Goal: Find specific page/section: Find specific page/section

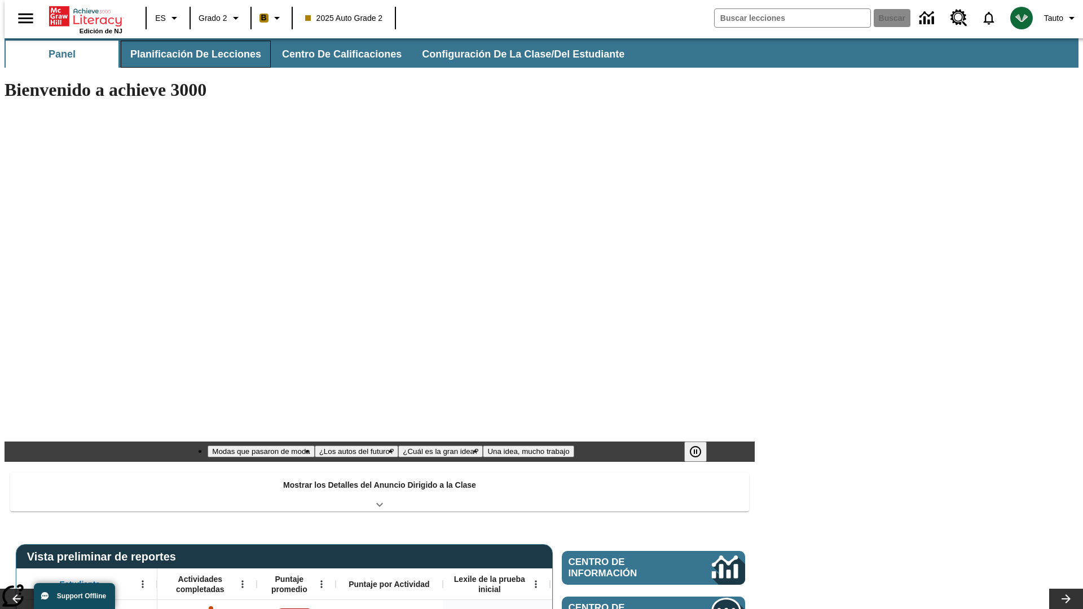
click at [189, 54] on span "Planificación de lecciones" at bounding box center [195, 54] width 131 height 13
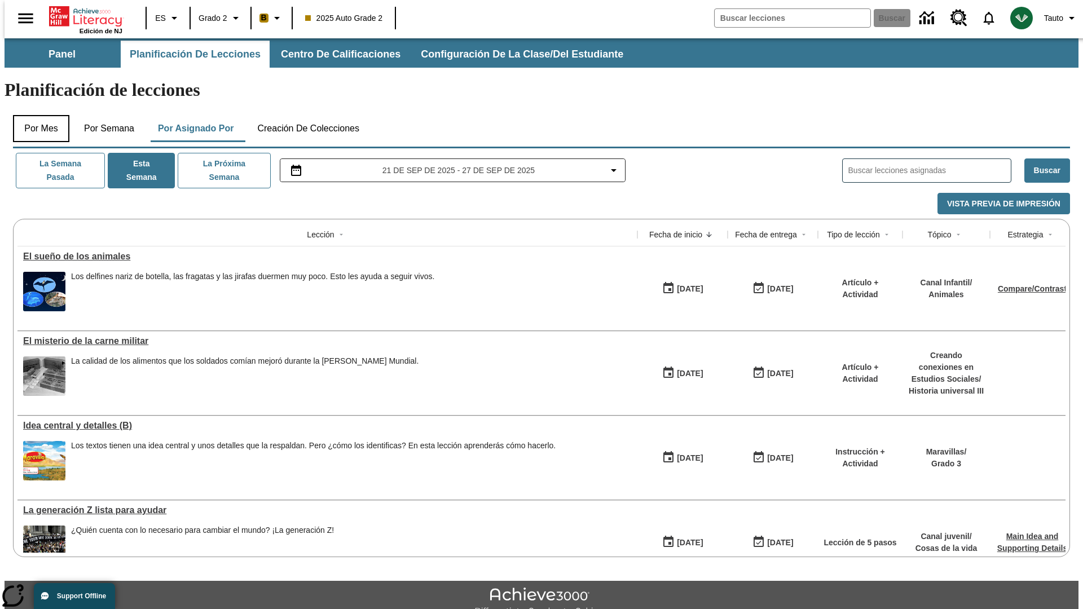
click at [37, 115] on button "Por mes" at bounding box center [41, 128] width 56 height 27
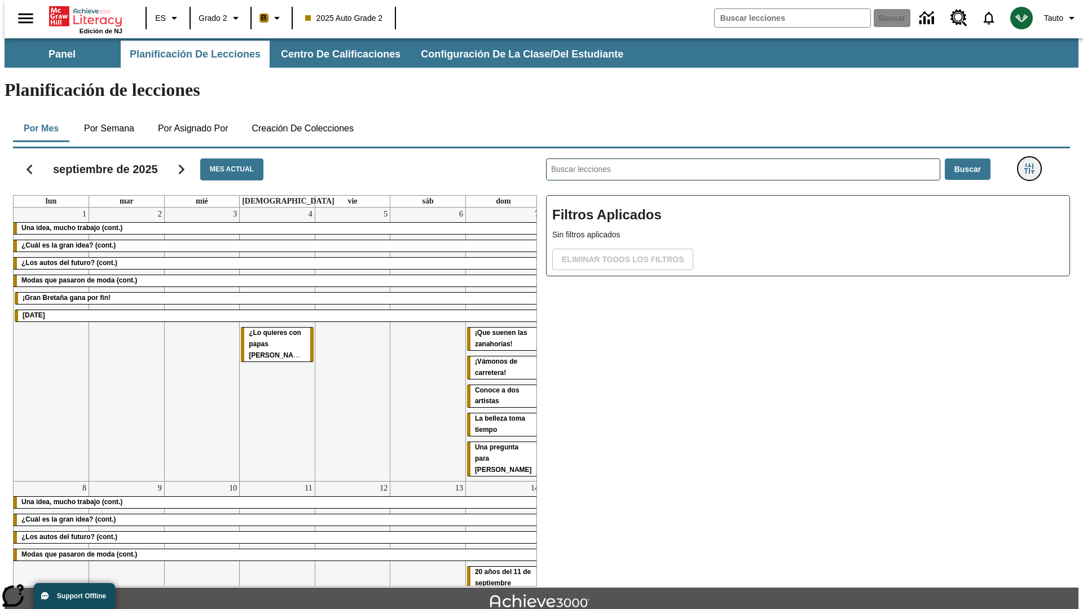
click at [1033, 164] on icon "Menú lateral de filtros" at bounding box center [1030, 169] width 10 height 10
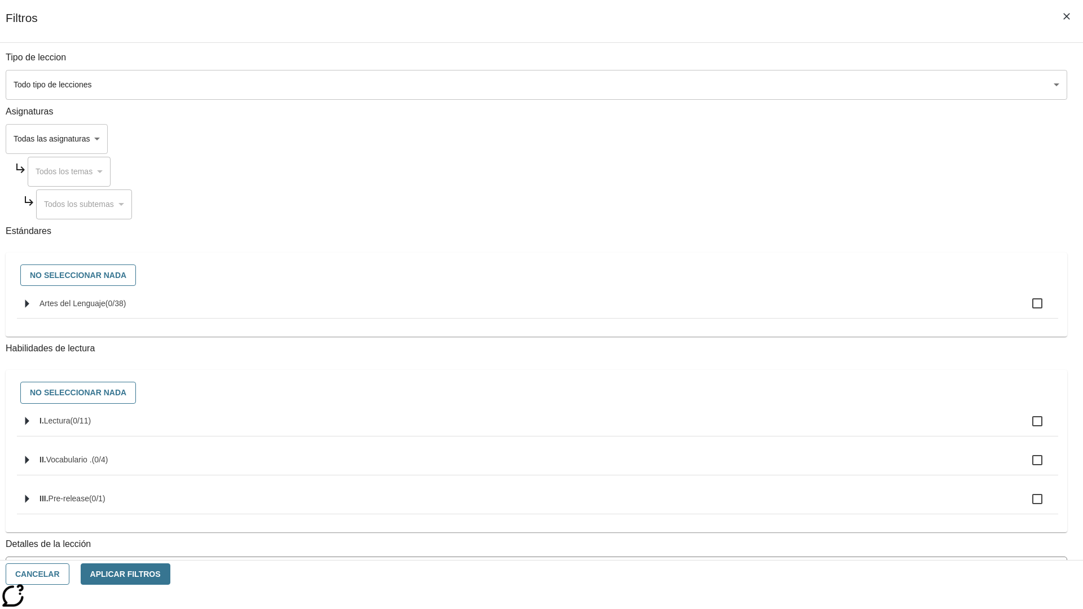
click at [813, 85] on body "[MEDICAL_DATA] al contenido principal Edición de NJ ES Grado 2 B 2025 Auto Grad…" at bounding box center [542, 349] width 1074 height 622
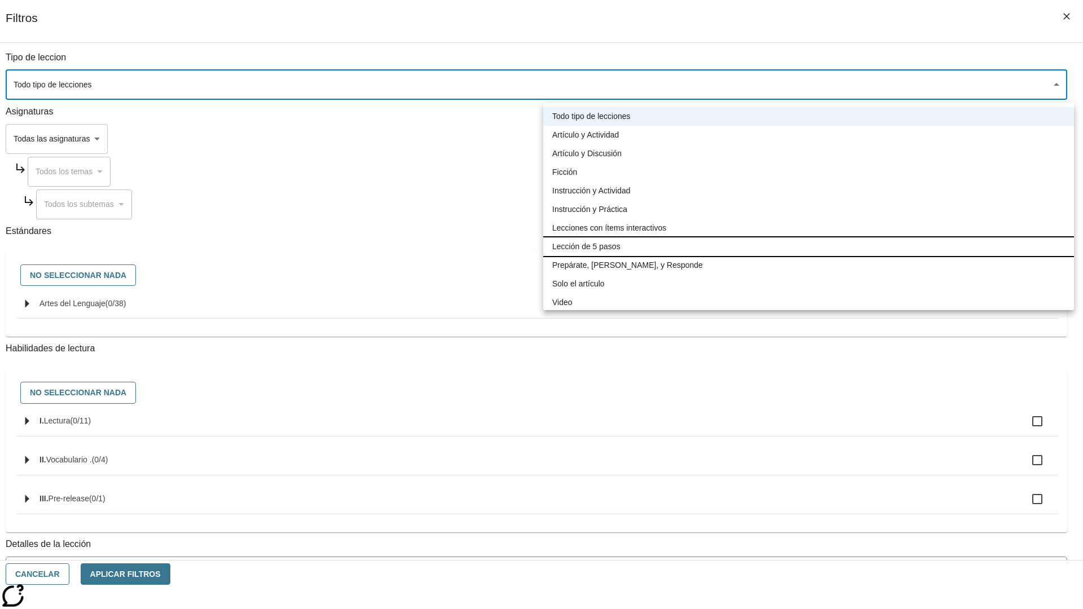
click at [809, 247] on li "Lección de 5 pasos" at bounding box center [808, 247] width 531 height 19
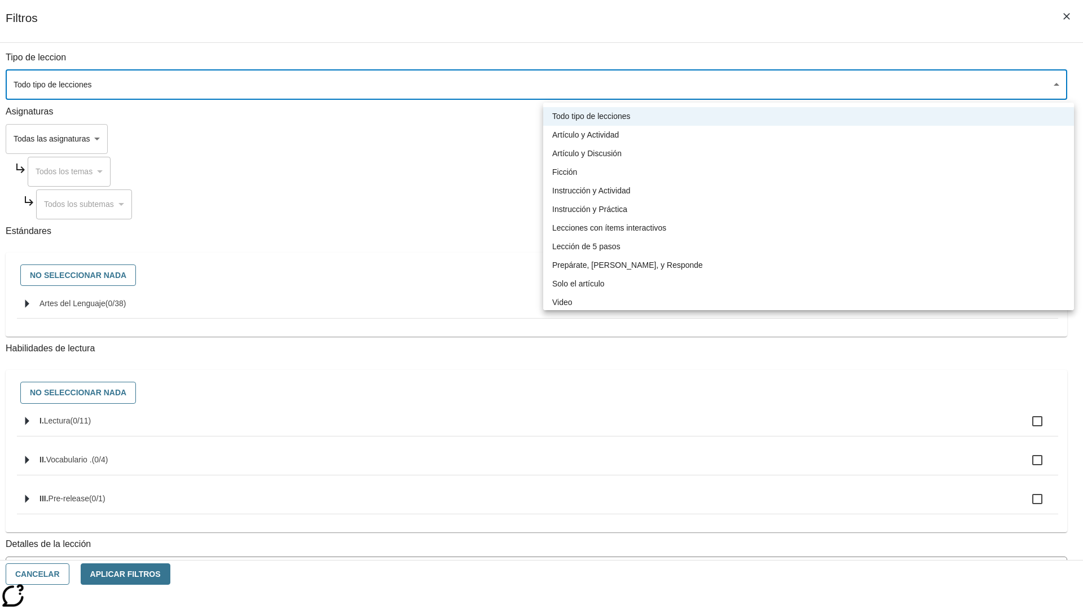
type input "1"
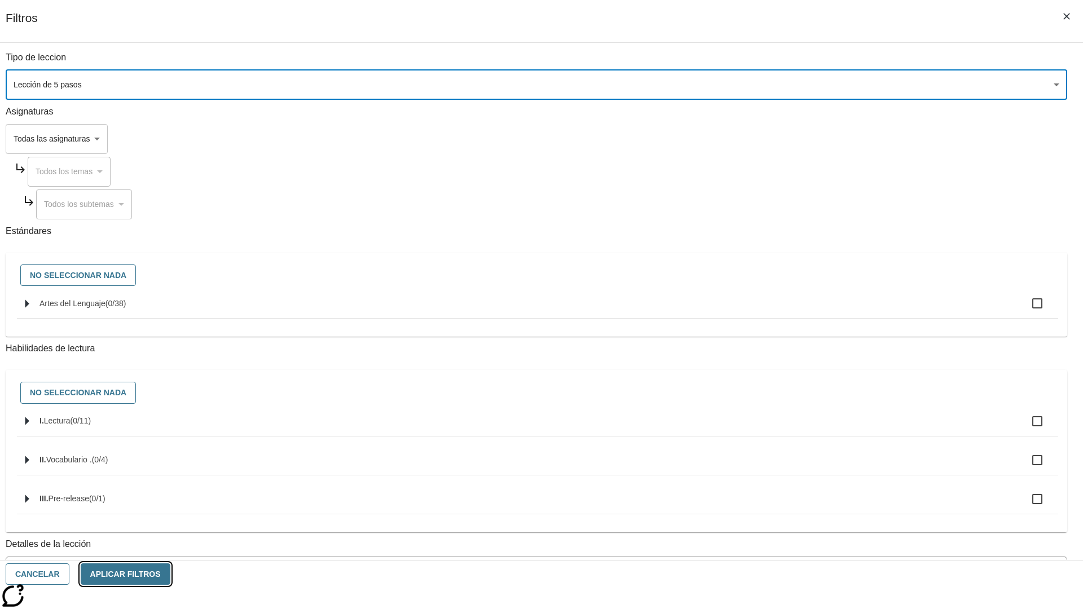
click at [170, 574] on button "Aplicar Filtros" at bounding box center [126, 575] width 90 height 22
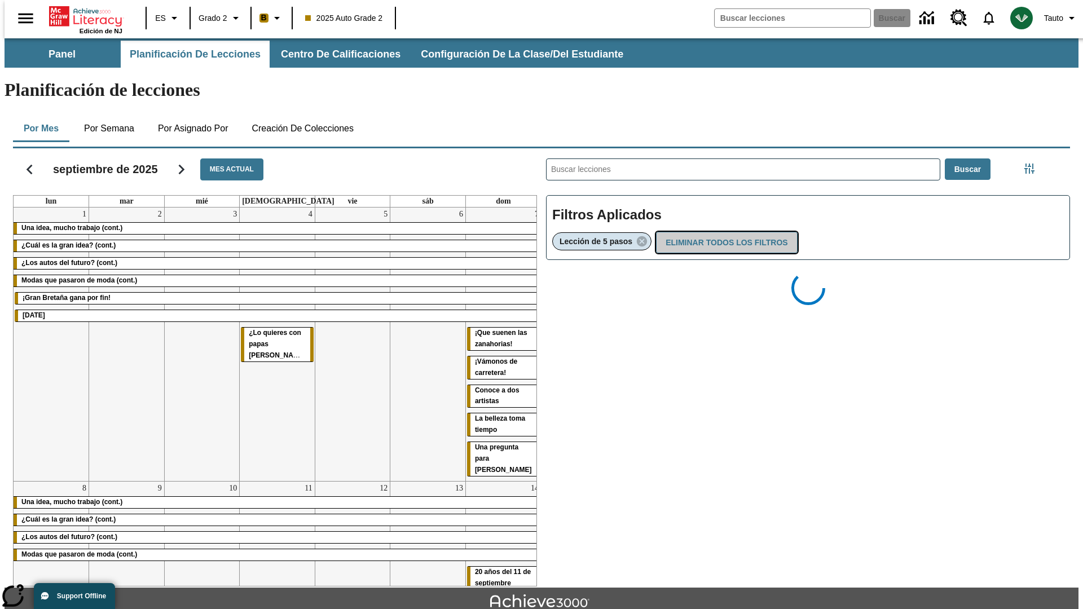
click at [725, 232] on button "Eliminar todos los filtros" at bounding box center [726, 243] width 141 height 22
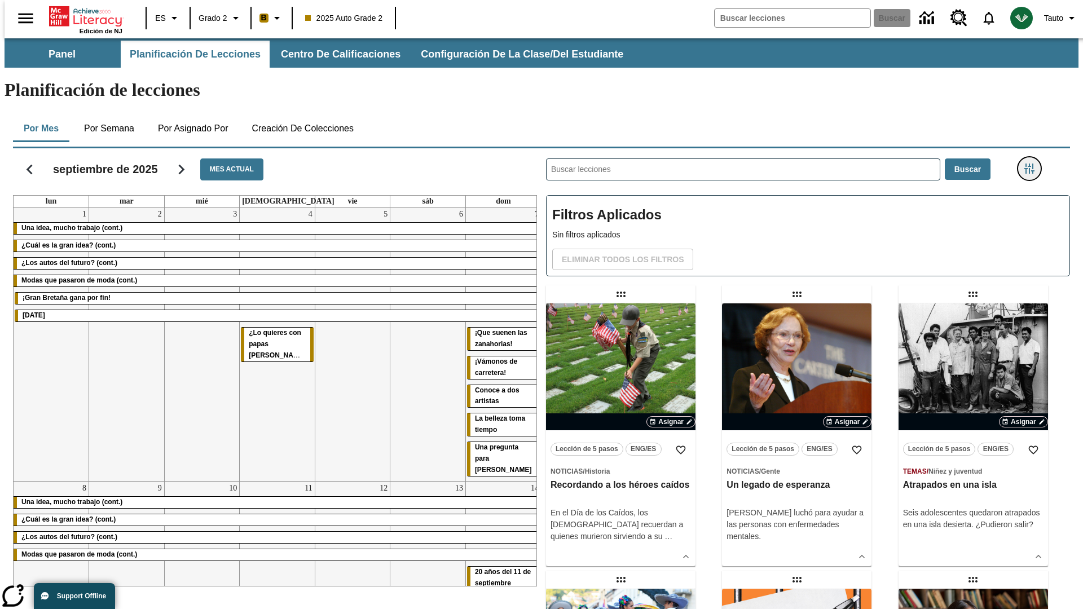
click at [1033, 164] on icon "Menú lateral de filtros" at bounding box center [1030, 169] width 10 height 10
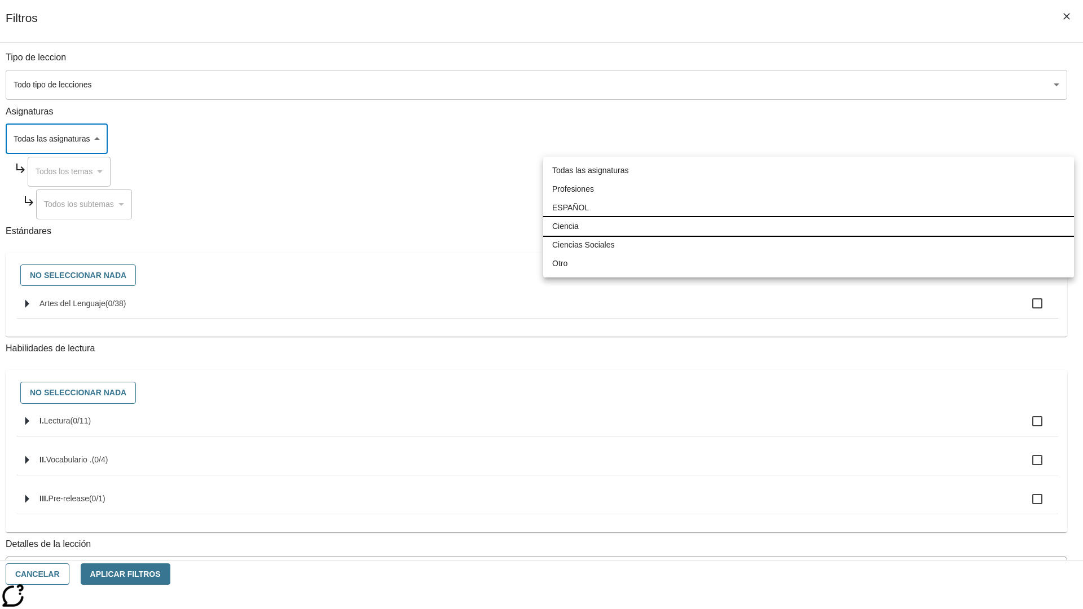
click at [809, 226] on li "Ciencia" at bounding box center [808, 226] width 531 height 19
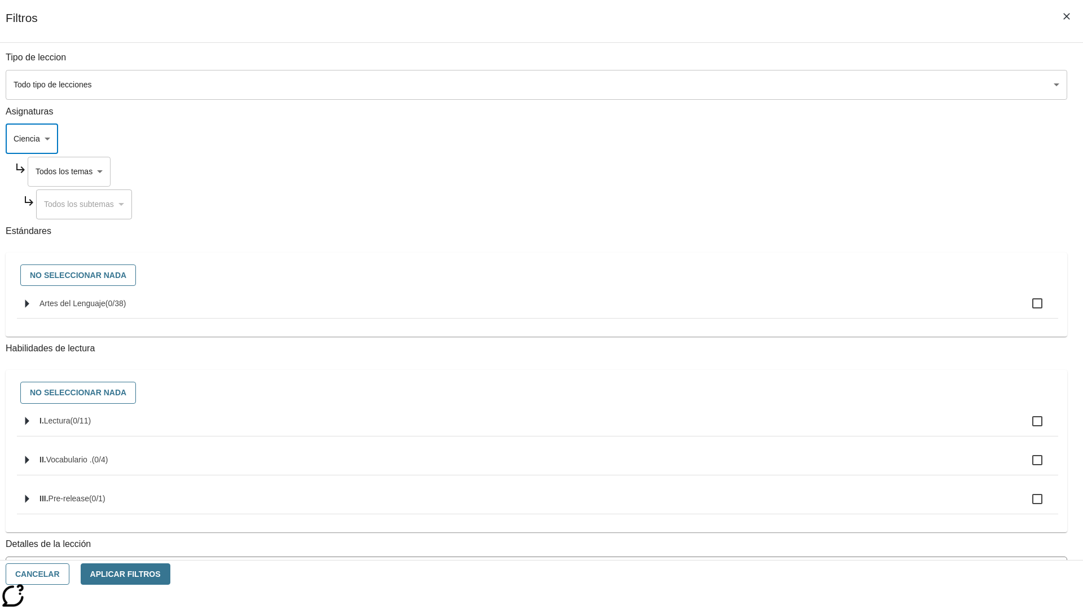
type input "2"
click at [170, 574] on button "Aplicar Filtros" at bounding box center [126, 575] width 90 height 22
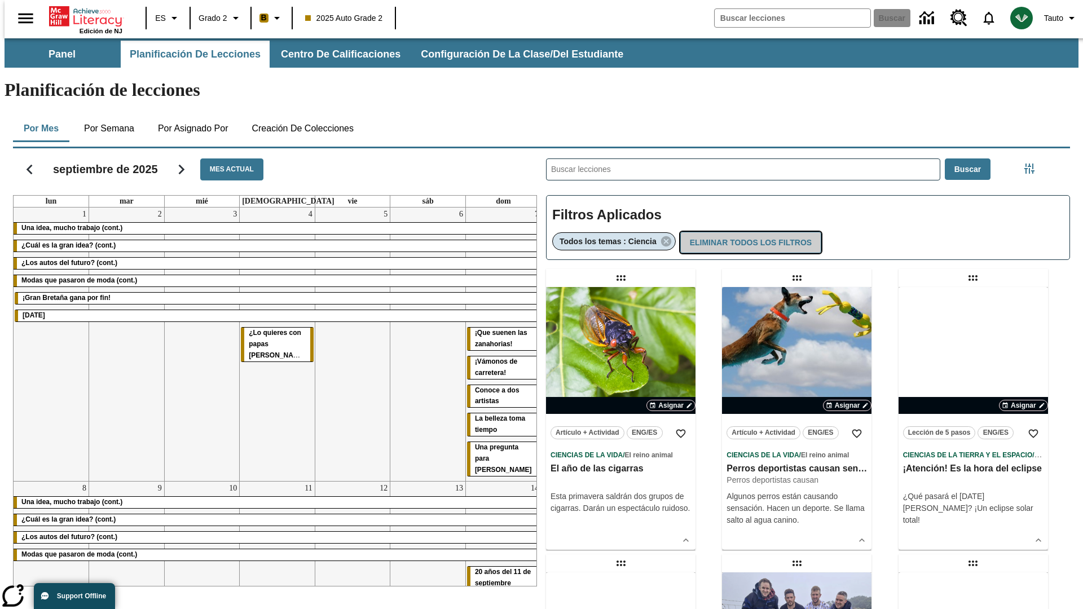
click at [749, 232] on button "Eliminar todos los filtros" at bounding box center [751, 243] width 141 height 22
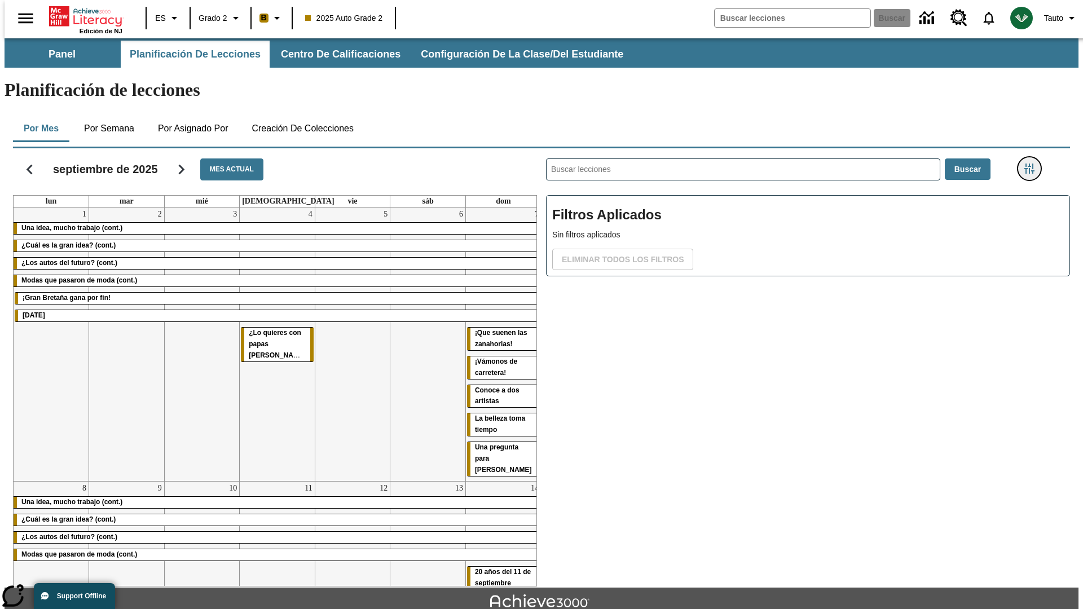
click at [1033, 164] on icon "Menú lateral de filtros" at bounding box center [1030, 169] width 10 height 10
